Goal: Information Seeking & Learning: Learn about a topic

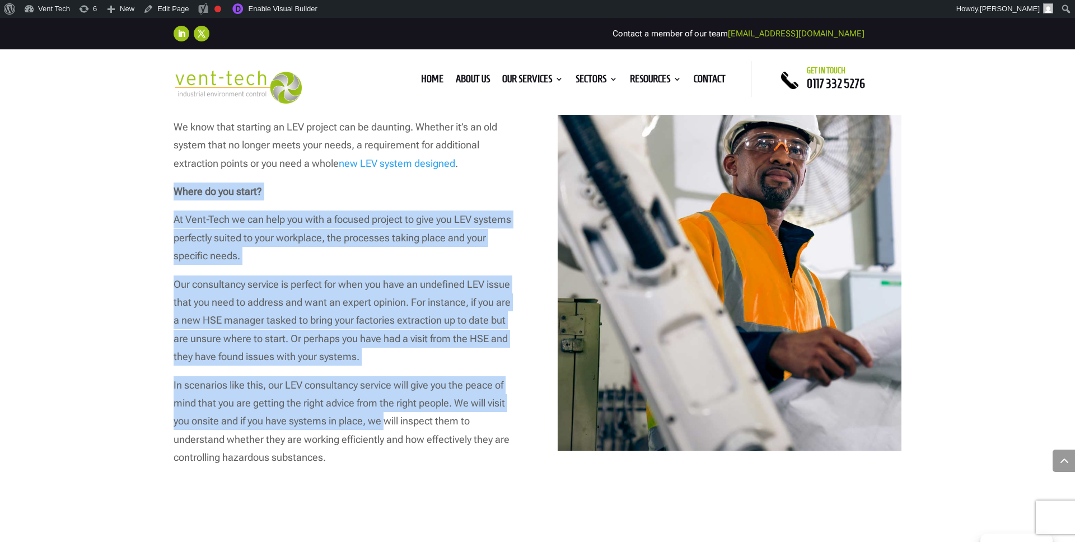
scroll to position [648, 0]
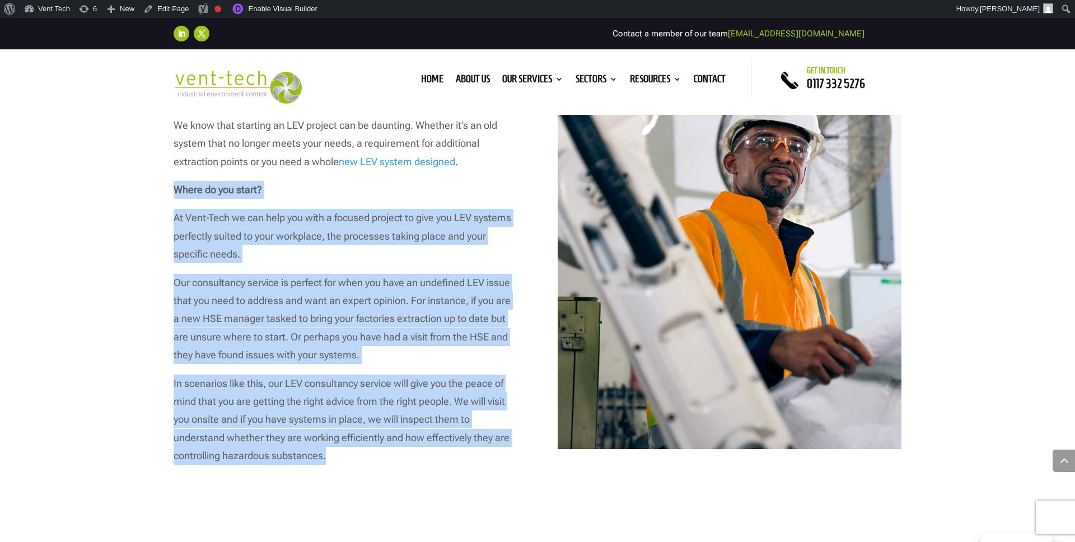
drag, startPoint x: 170, startPoint y: 263, endPoint x: 357, endPoint y: 462, distance: 272.9
click at [357, 462] on div "HOW WE CAN HELP WITH LEV CONSULTANCY If you need an expert’s opinion on your LE…" at bounding box center [537, 205] width 1075 height 684
copy div "Where do you start? At Vent-Tech we can help you with a focused project to give…"
click at [362, 348] on p "Our consultancy service is perfect for when you have an undefined LEV issue tha…" at bounding box center [346, 324] width 344 height 101
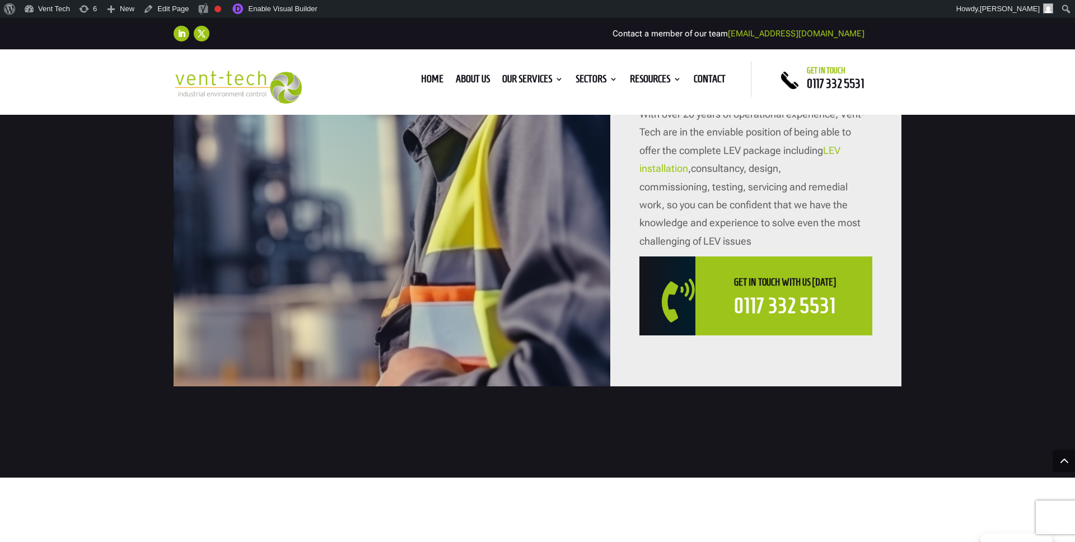
scroll to position [1632, 0]
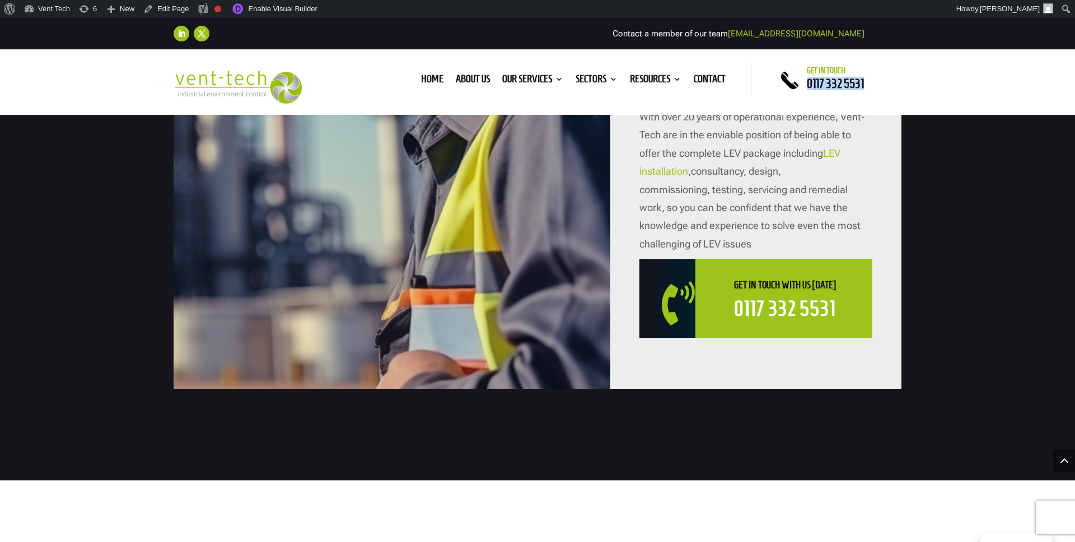
drag, startPoint x: 871, startPoint y: 83, endPoint x: 809, endPoint y: 88, distance: 62.3
click at [809, 87] on p "0117 332 5531" at bounding box center [854, 84] width 95 height 6
copy span "0117 332 5531"
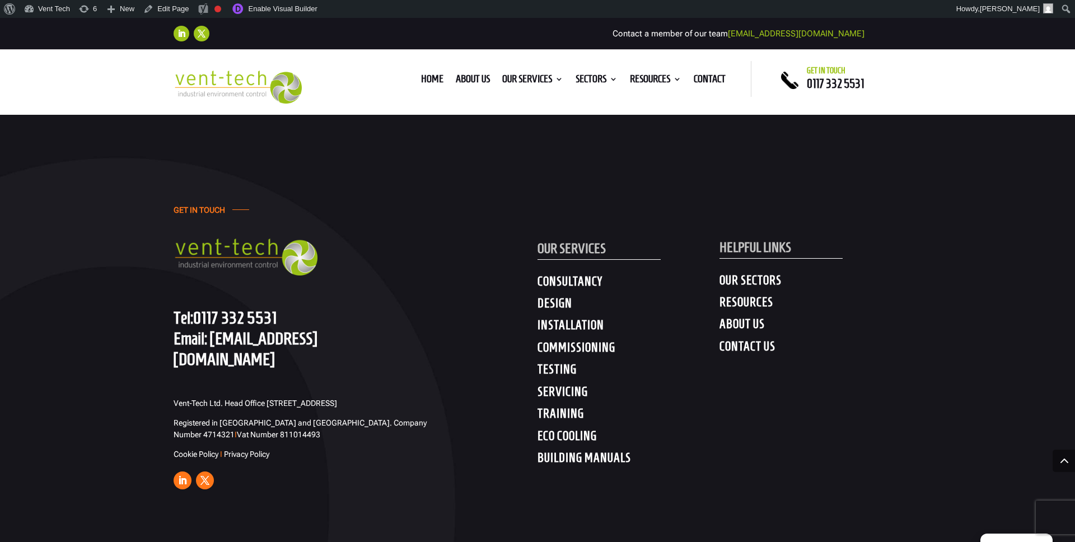
scroll to position [4027, 0]
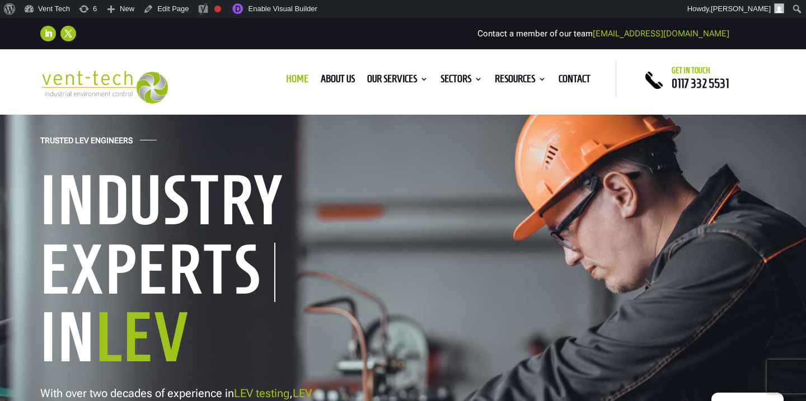
scroll to position [60, 0]
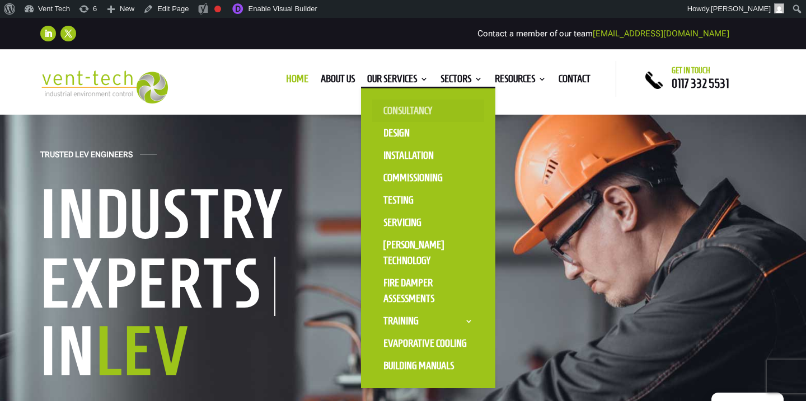
click at [394, 107] on link "Consultancy" at bounding box center [428, 111] width 112 height 22
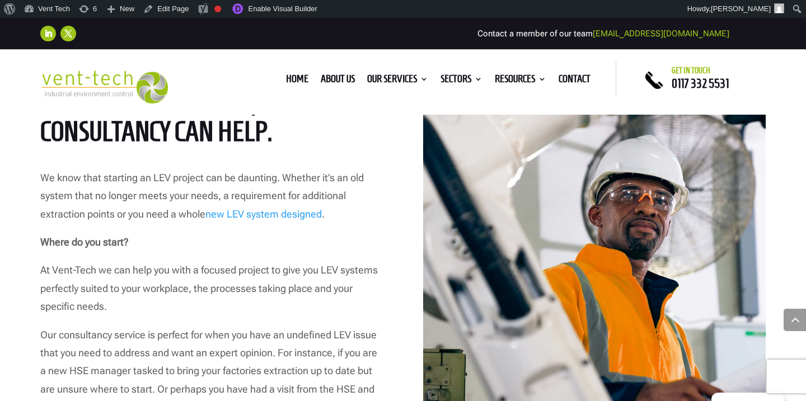
scroll to position [611, 0]
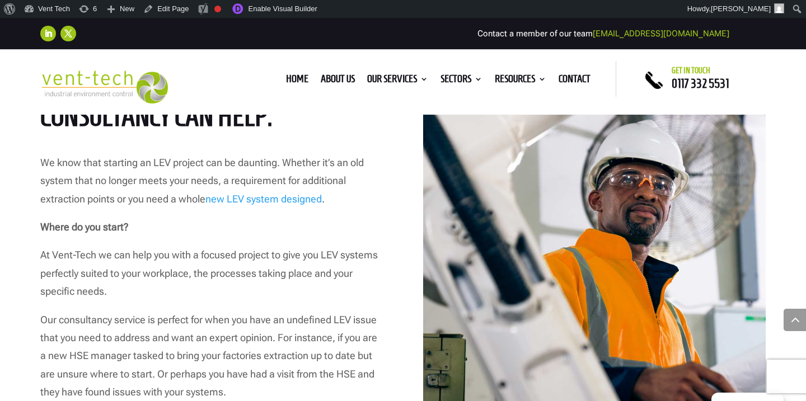
click at [381, 225] on p "Where do you start?" at bounding box center [211, 232] width 343 height 28
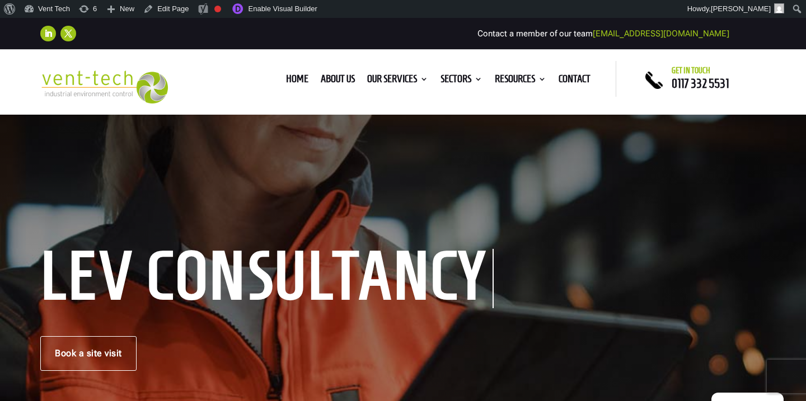
scroll to position [0, 0]
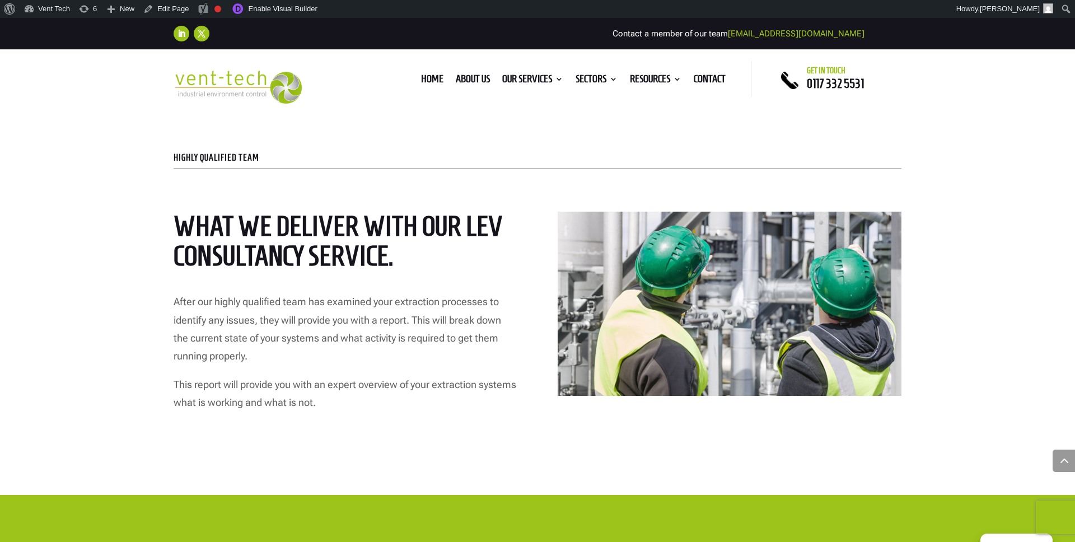
scroll to position [2042, 0]
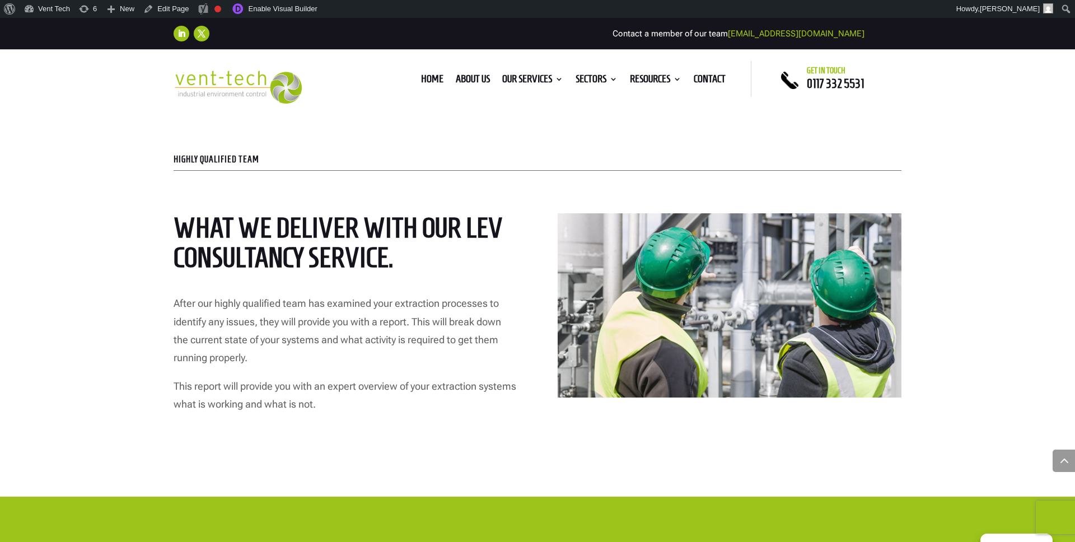
click at [352, 396] on p "This report will provide you with an expert overview of your extraction systems…" at bounding box center [346, 395] width 344 height 36
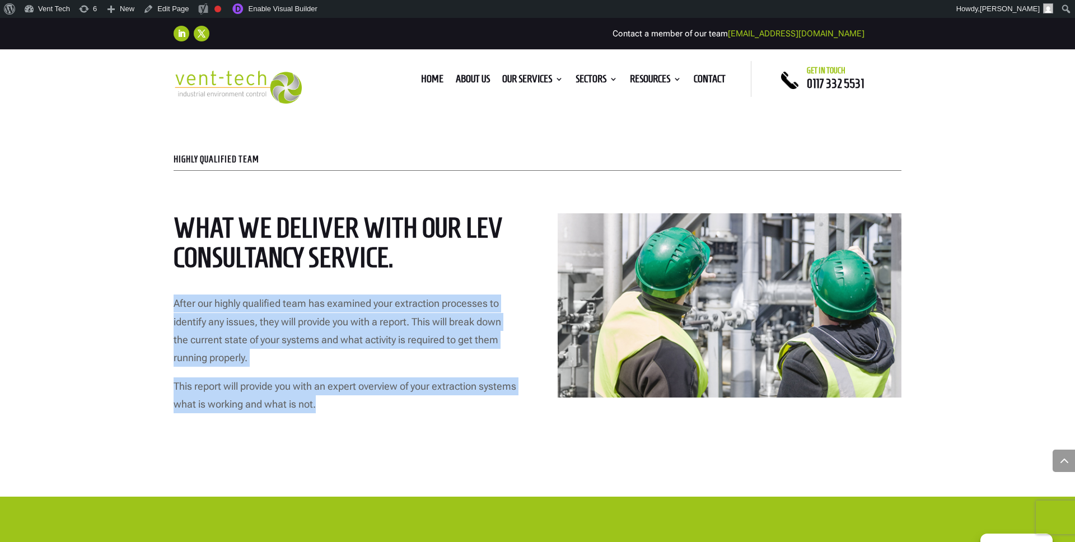
drag, startPoint x: 369, startPoint y: 402, endPoint x: 163, endPoint y: 293, distance: 233.9
click at [163, 293] on div "HIGHLY QUALIFIED TEAM What we deliver with our LEV consultancy service. After o…" at bounding box center [537, 283] width 1075 height 425
copy div "After our highly qualified team has examined your extraction processes to ident…"
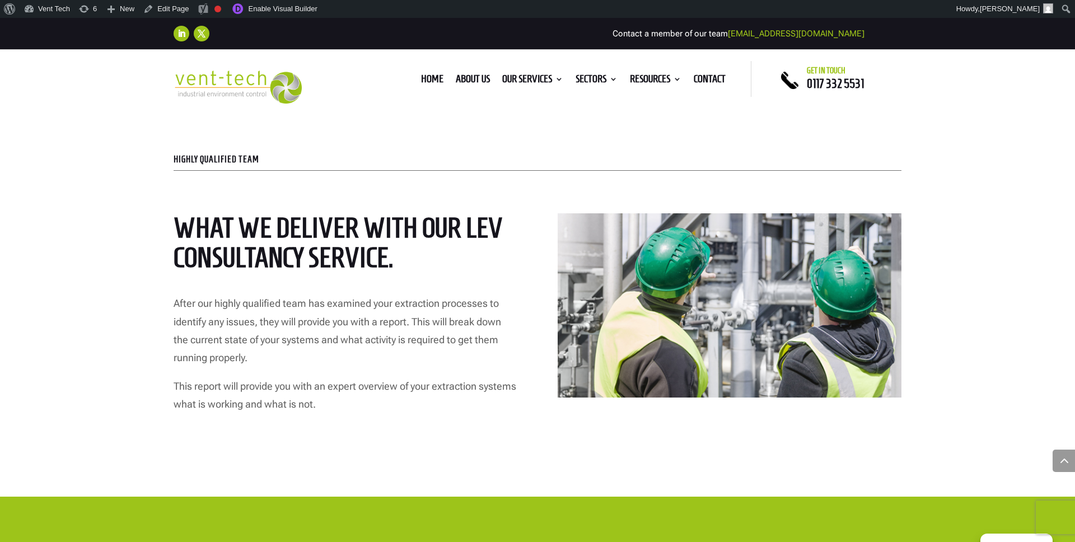
click at [533, 247] on div "What we deliver with our LEV consultancy service. After our highly qualified te…" at bounding box center [538, 305] width 728 height 214
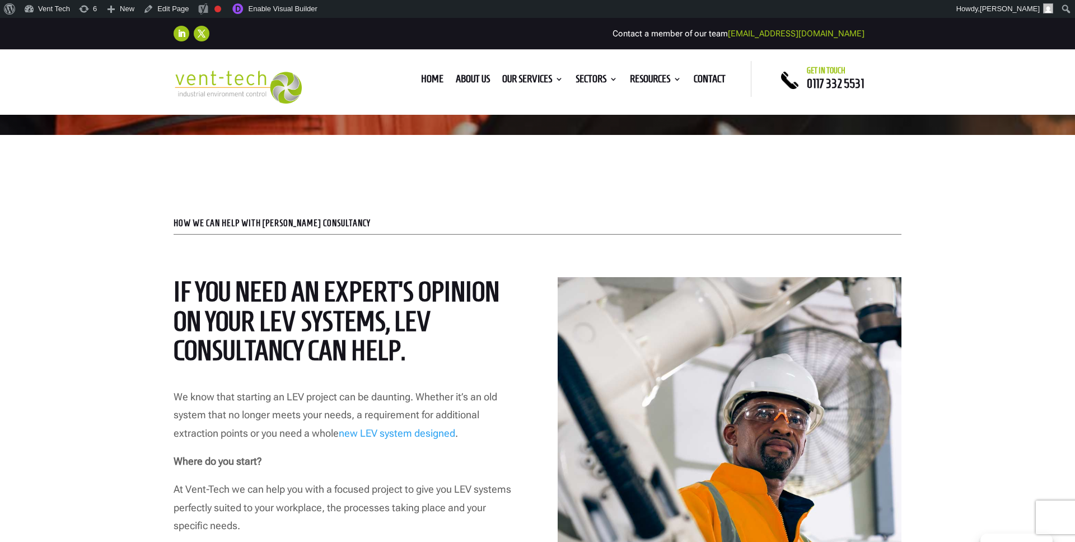
scroll to position [373, 0]
